Goal: Task Accomplishment & Management: Use online tool/utility

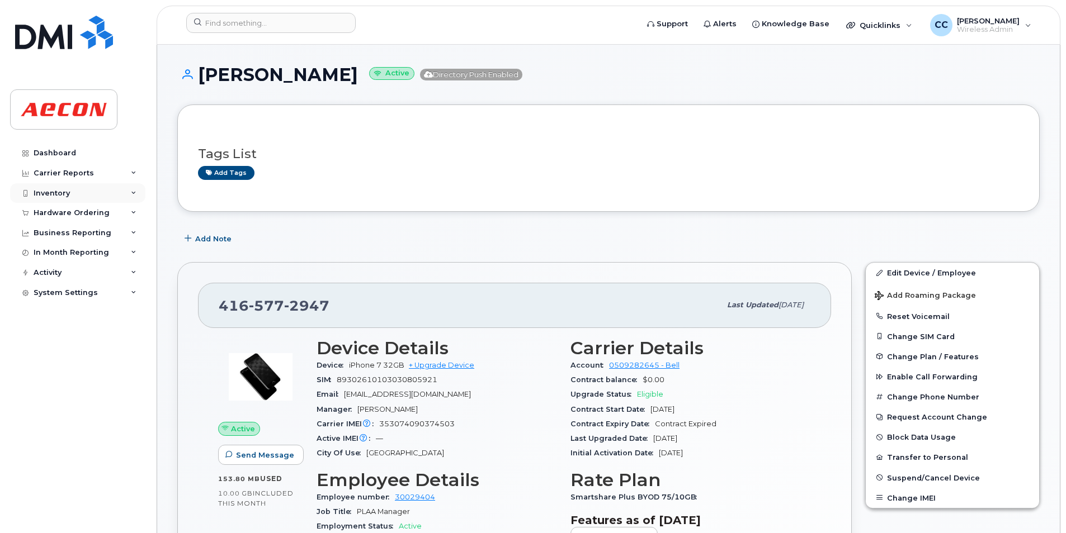
click at [77, 191] on div "Inventory" at bounding box center [77, 193] width 135 height 20
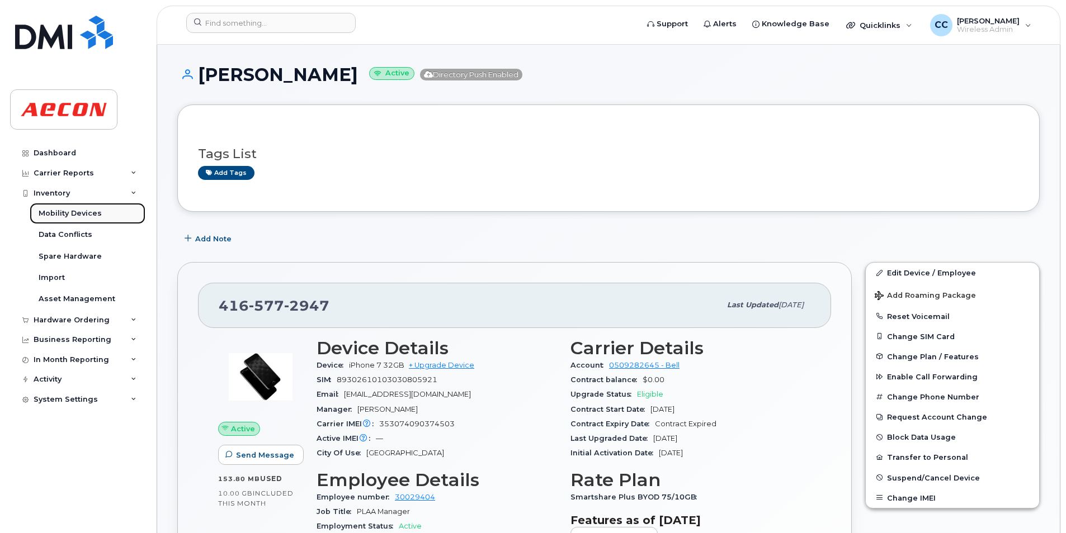
click at [71, 217] on div "Mobility Devices" at bounding box center [70, 214] width 63 height 10
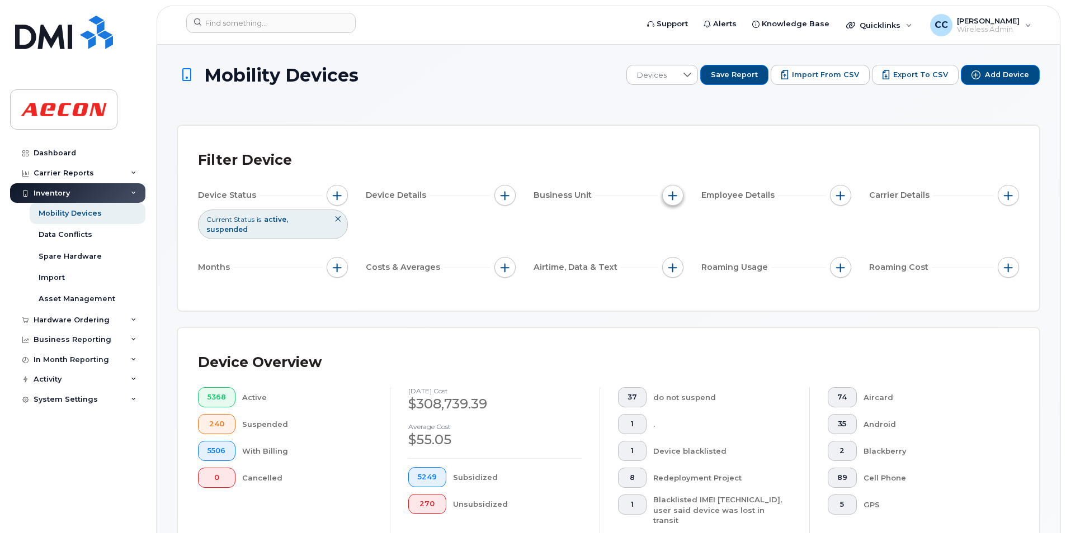
click at [674, 195] on span "button" at bounding box center [672, 195] width 9 height 9
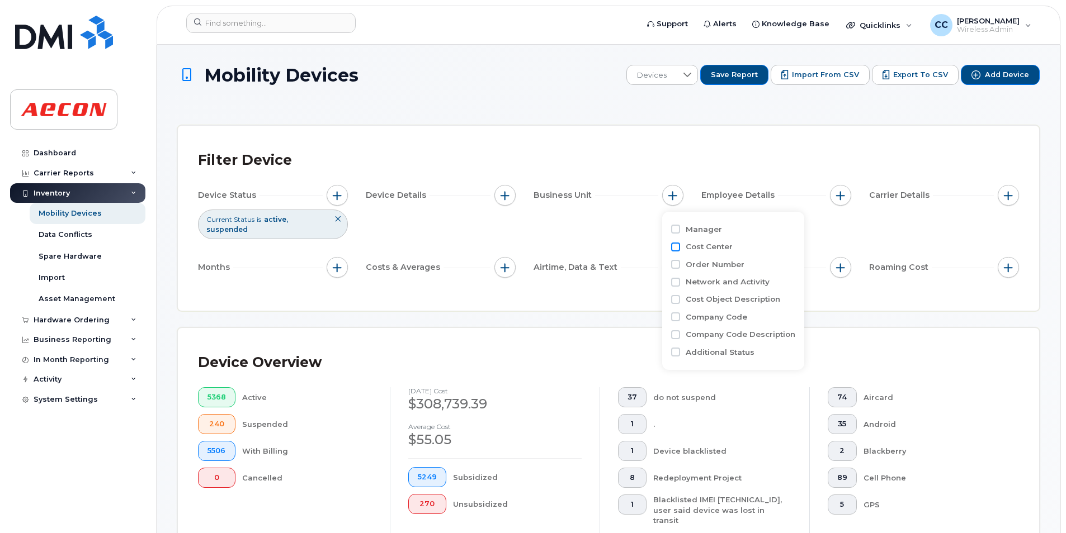
click at [676, 243] on input "Cost Center" at bounding box center [675, 247] width 9 height 9
checkbox input "true"
click at [713, 294] on input "text" at bounding box center [747, 295] width 98 height 10
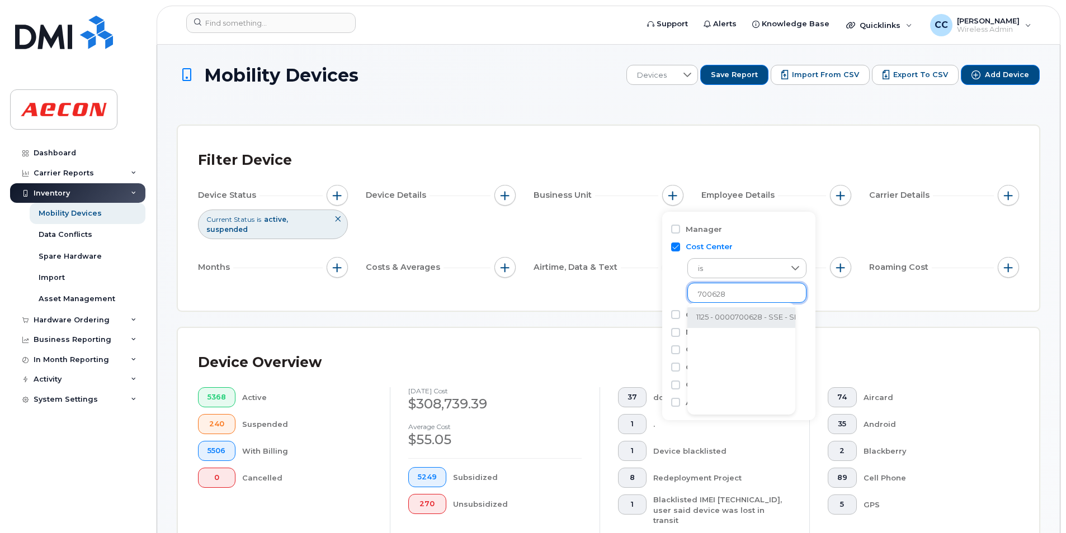
type input "700628"
click at [725, 320] on li "1125 - 0000700628 - SSE - SRS Overhead (Aecon internal)" at bounding box center [799, 318] width 224 height 21
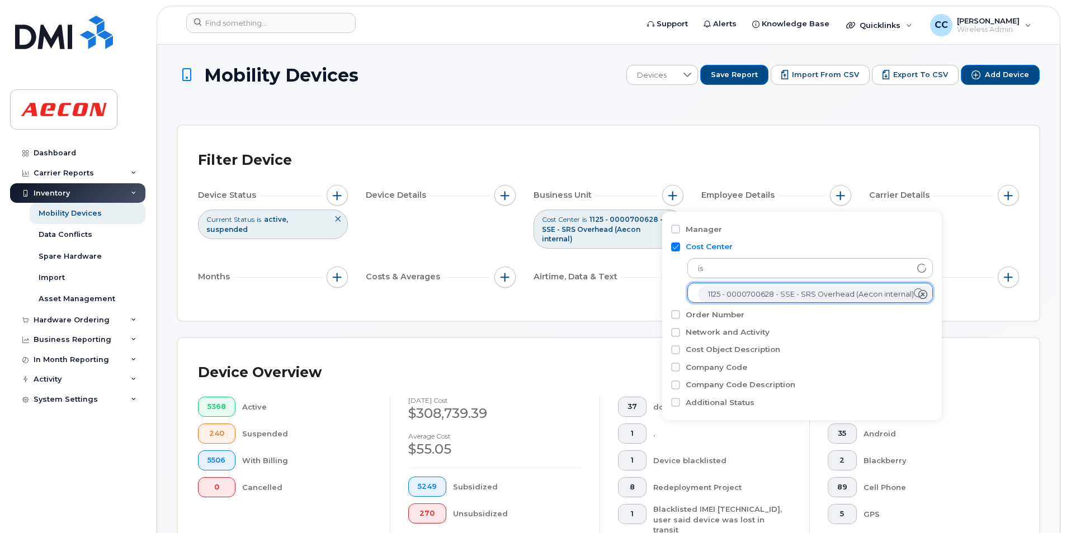
scroll to position [22, 0]
click at [720, 290] on input "text" at bounding box center [810, 293] width 224 height 10
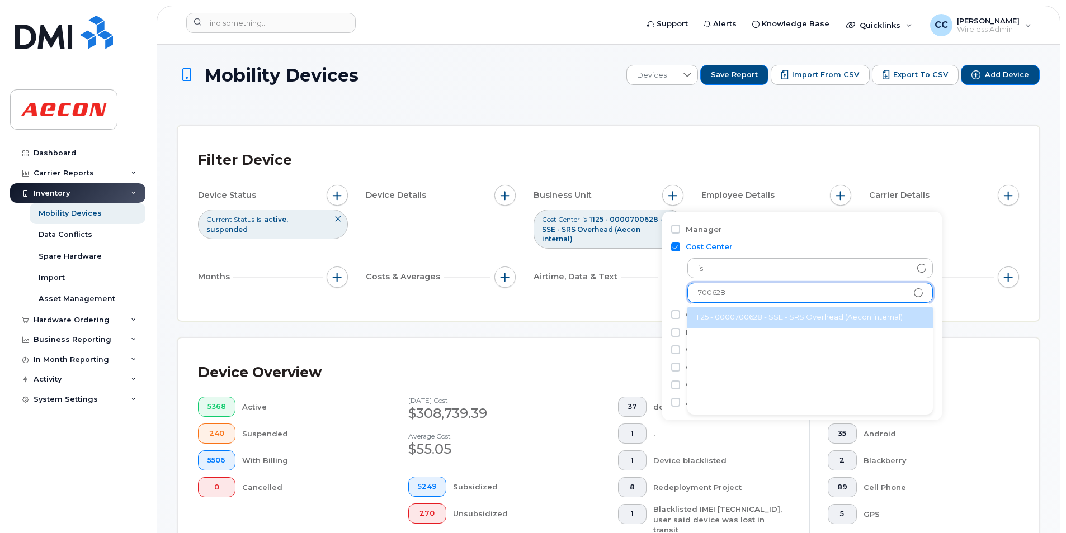
type input "700628"
click at [734, 313] on li "1125 - 0000700628 - SSE - SRS Overhead (Aecon internal)" at bounding box center [809, 318] width 245 height 21
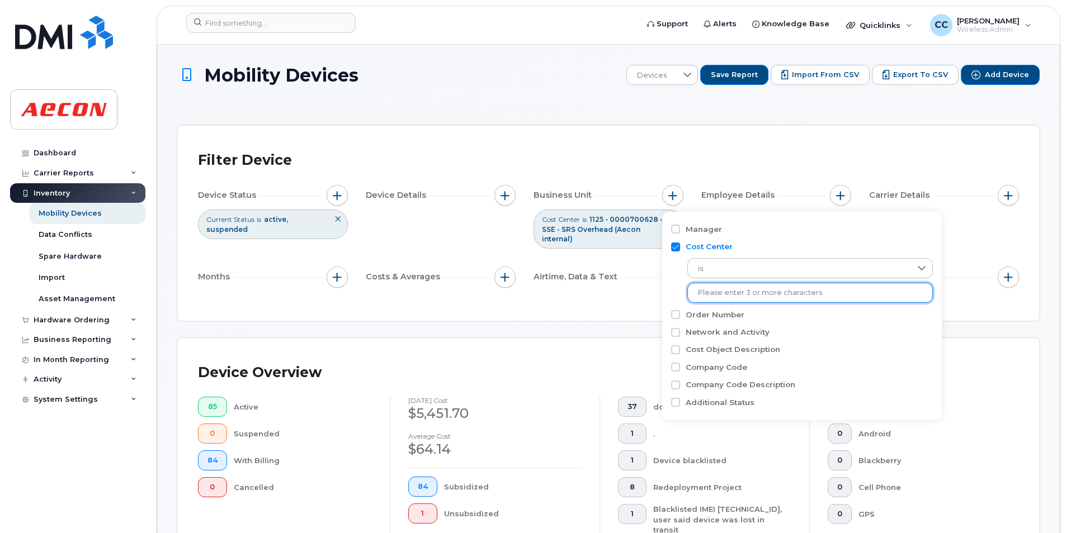
click at [716, 292] on input "text" at bounding box center [810, 293] width 224 height 10
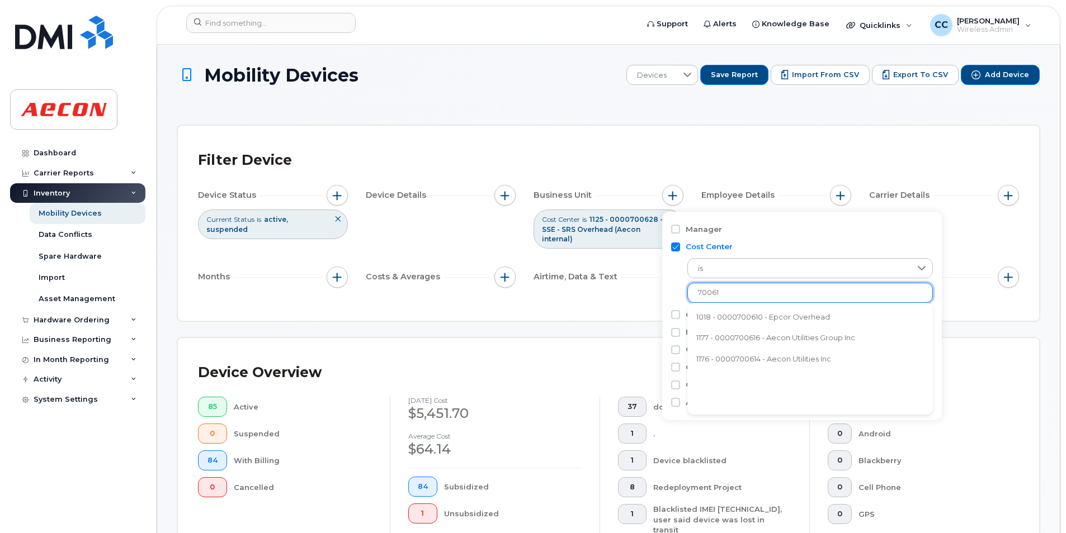
type input "70061"
click at [328, 303] on div "Filter Device Device Status Current Status is active suspended Device Details B…" at bounding box center [608, 223] width 861 height 195
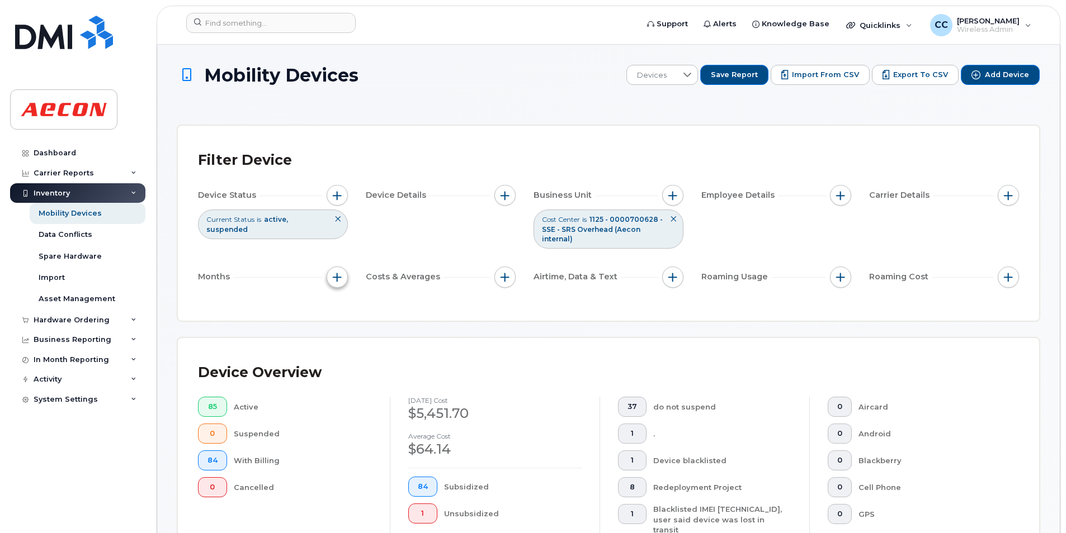
click at [333, 275] on span "button" at bounding box center [337, 277] width 9 height 9
click at [342, 314] on input "Billing Cycle" at bounding box center [340, 311] width 9 height 9
checkbox input "true"
click at [369, 351] on span at bounding box center [365, 358] width 24 height 20
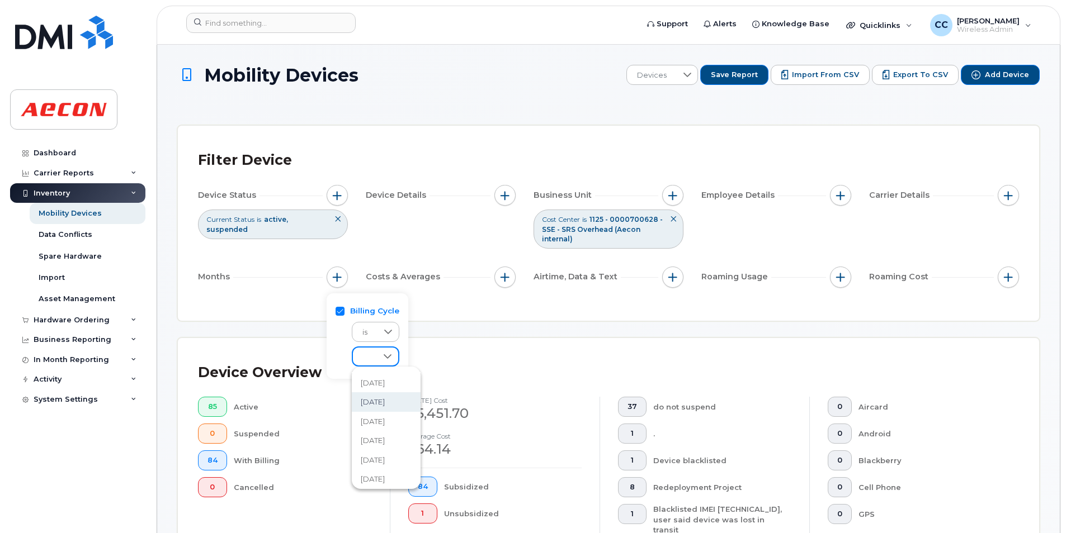
click at [385, 400] on span "September 2025" at bounding box center [373, 402] width 24 height 11
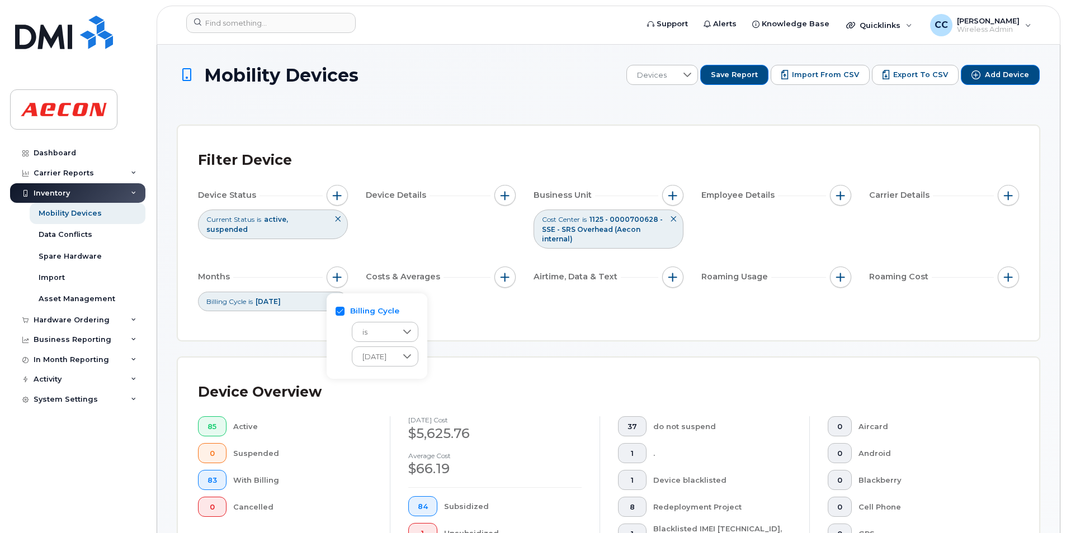
click at [335, 391] on div "Device Overview" at bounding box center [608, 392] width 821 height 29
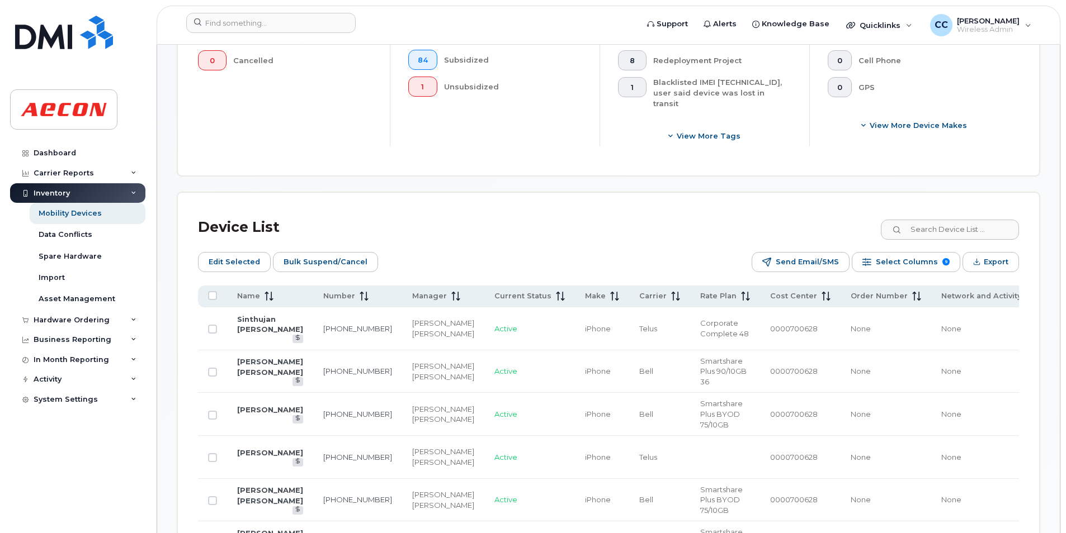
scroll to position [447, 0]
click at [246, 291] on span "Name" at bounding box center [248, 296] width 23 height 10
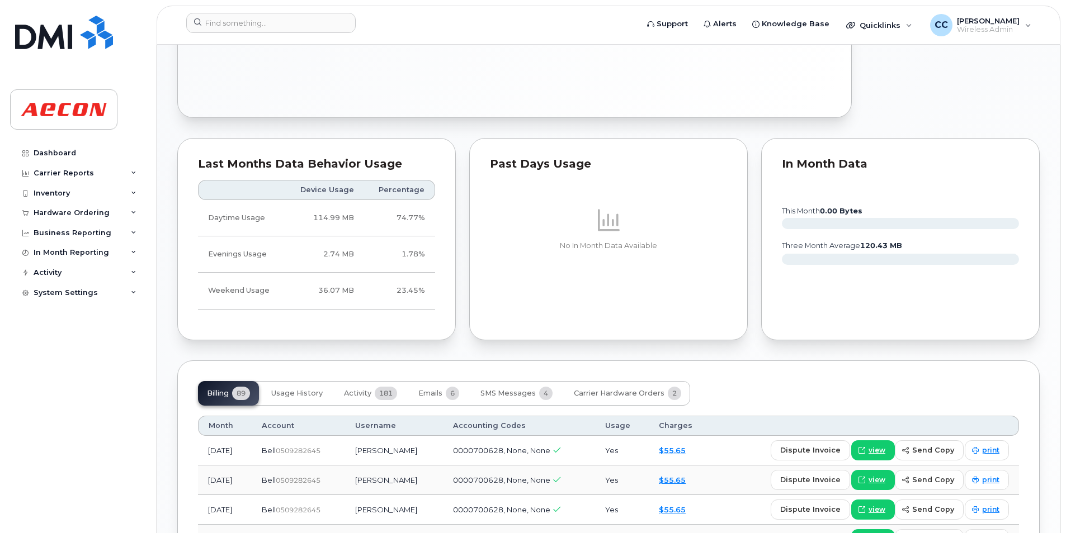
scroll to position [895, 0]
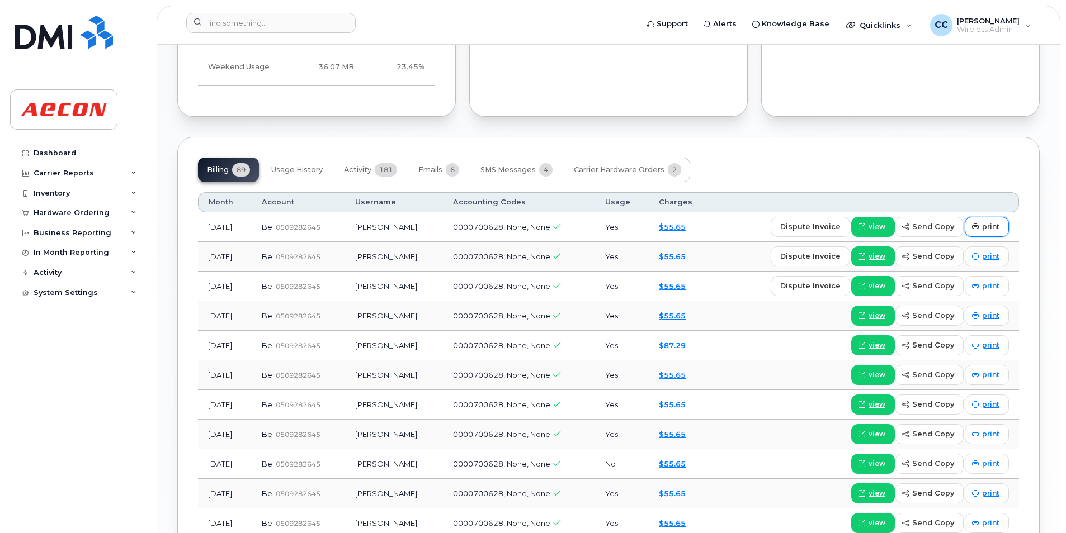
click at [986, 229] on span "print" at bounding box center [990, 227] width 17 height 10
